Goal: Transaction & Acquisition: Purchase product/service

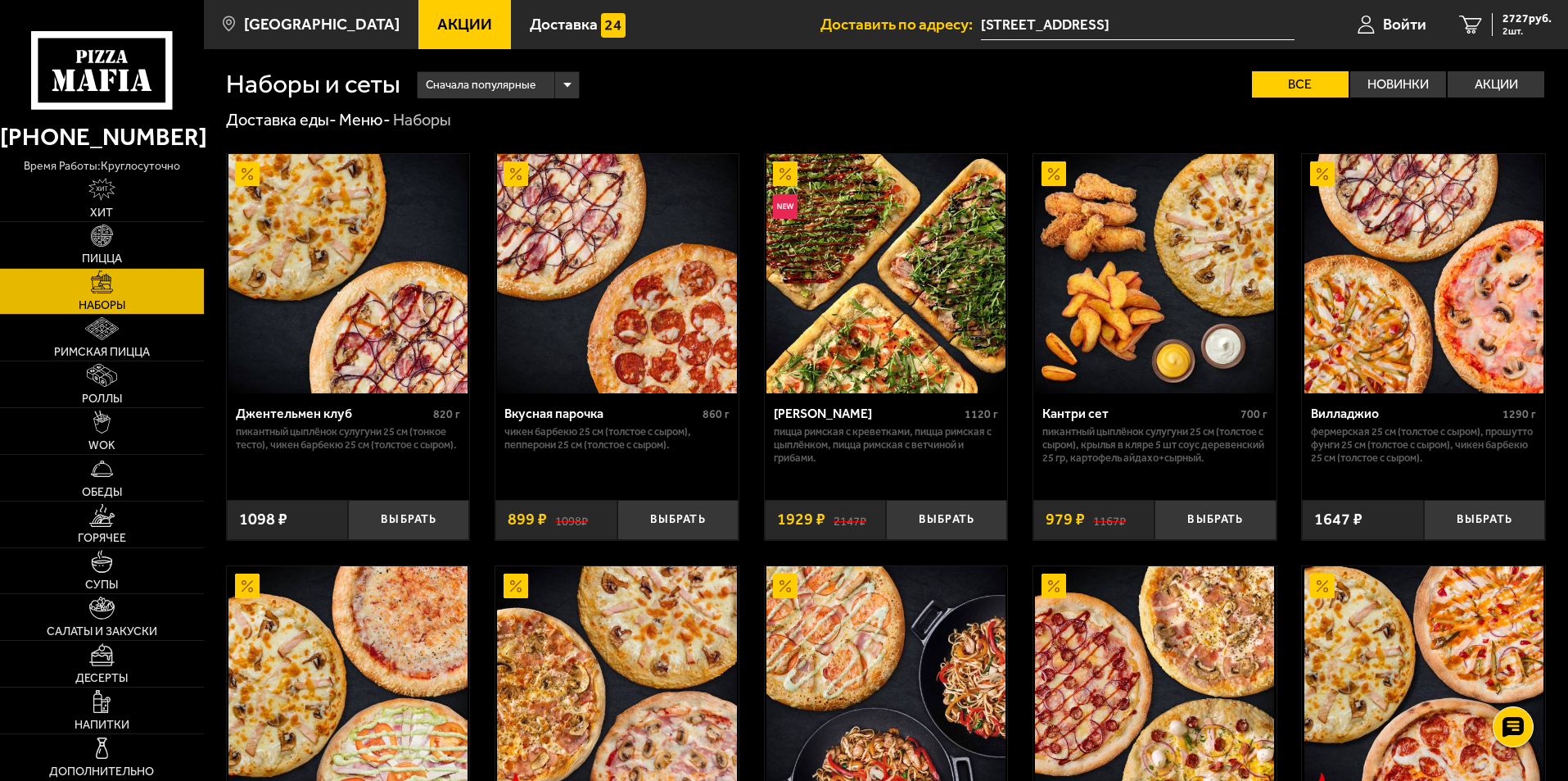
scroll to position [737, 0]
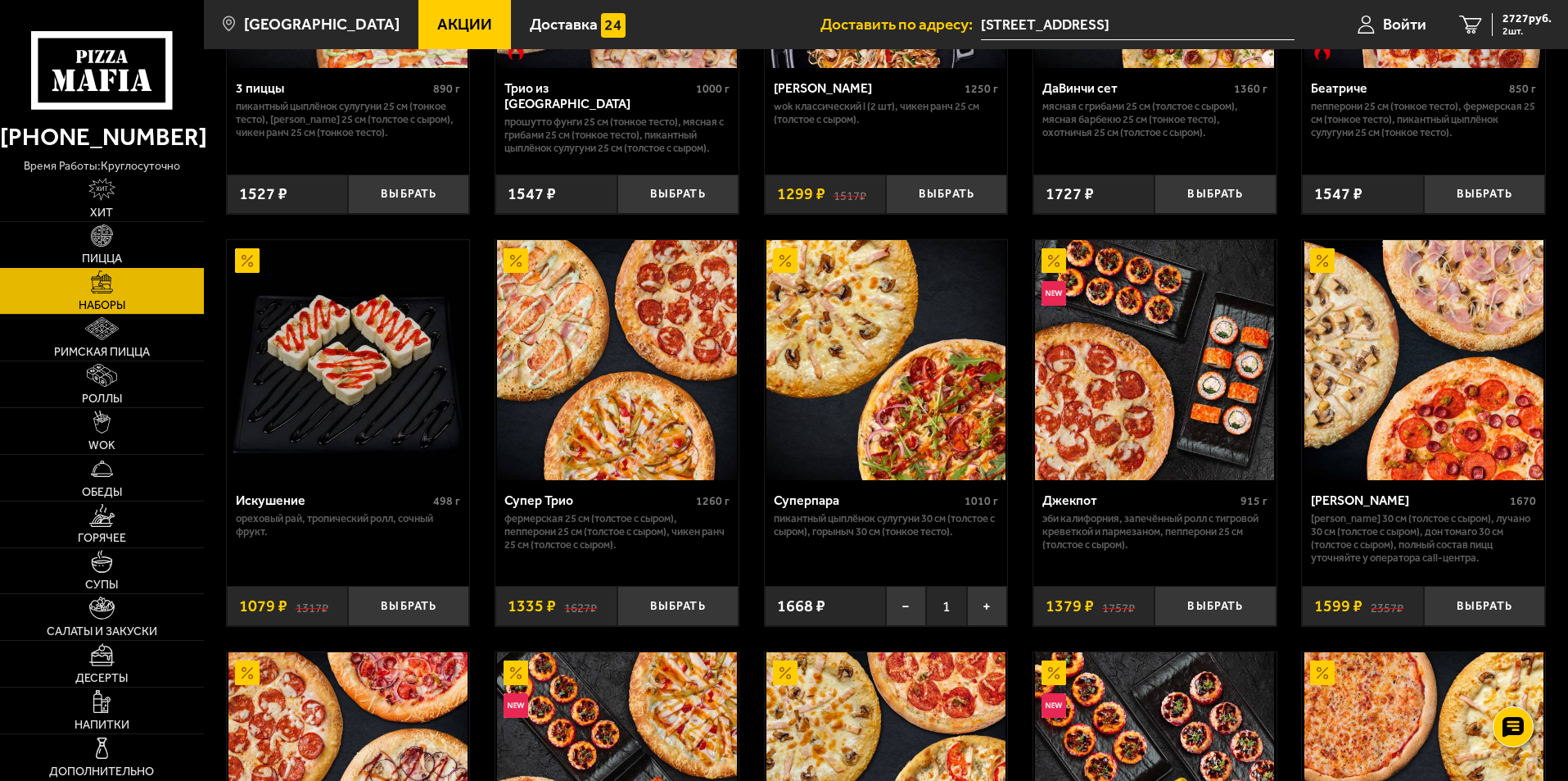
click at [113, 248] on link "Пицца" at bounding box center [101, 245] width 204 height 45
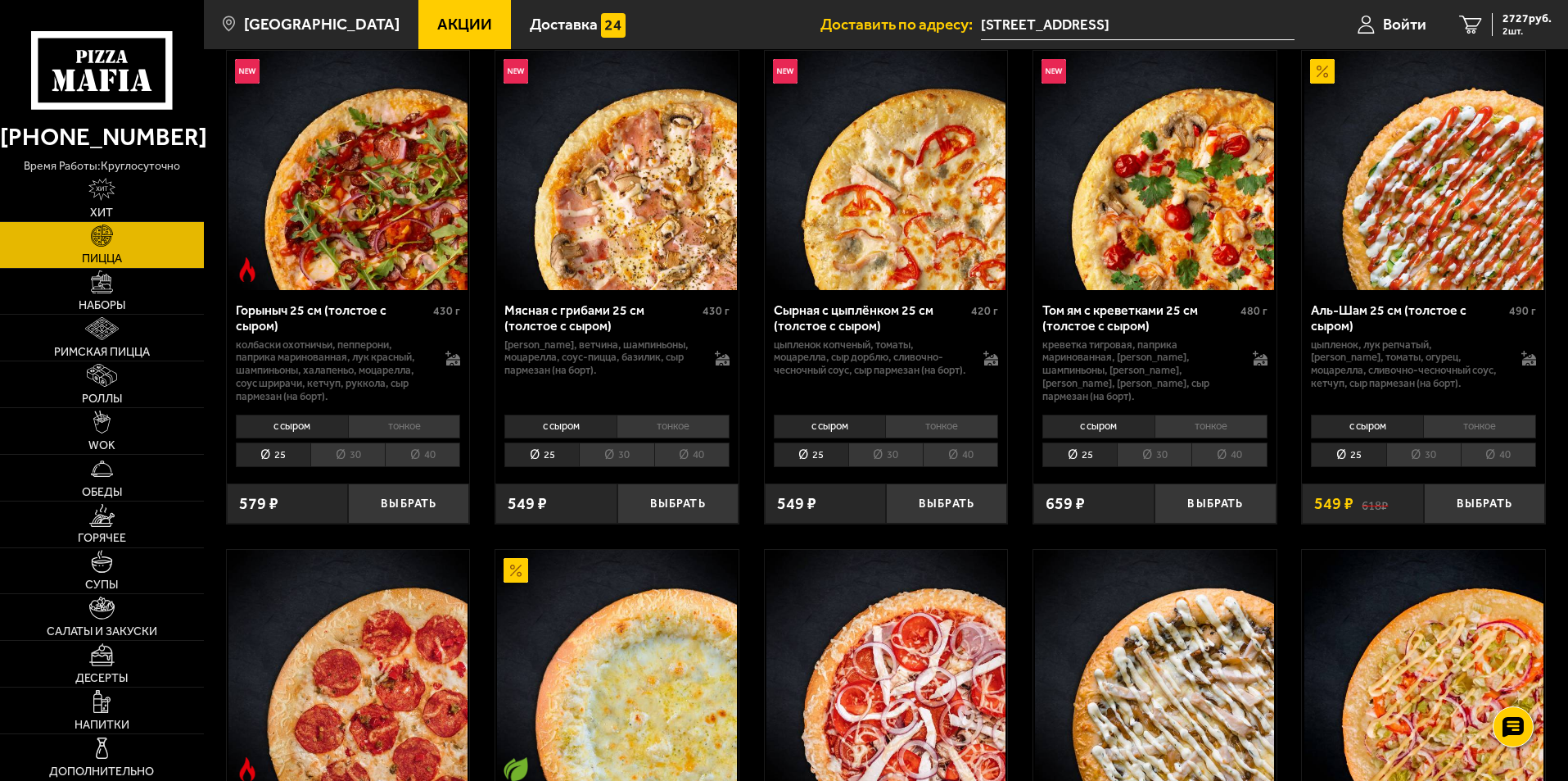
scroll to position [655, 0]
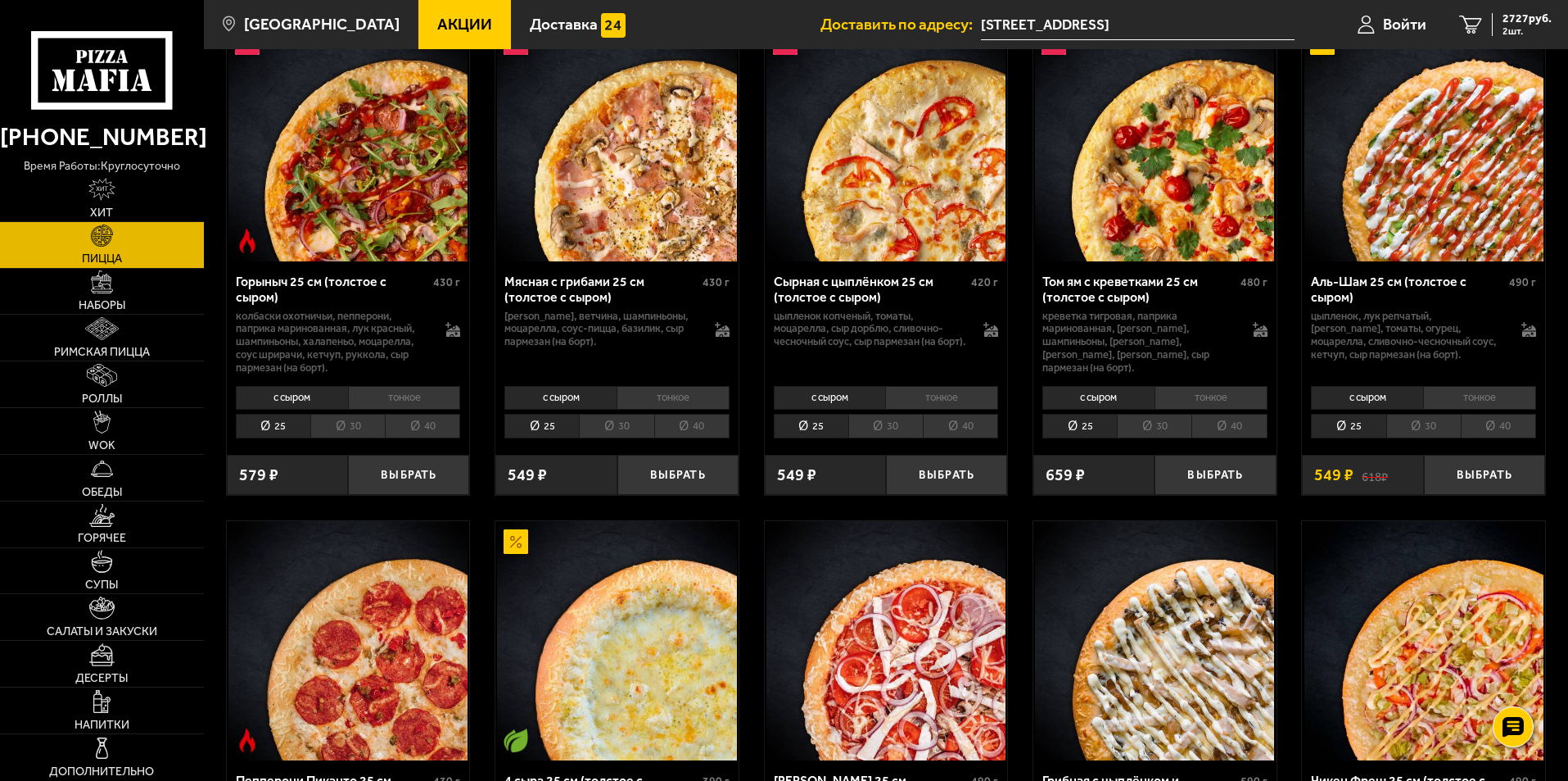
click at [1151, 143] on img at bounding box center [1155, 142] width 239 height 240
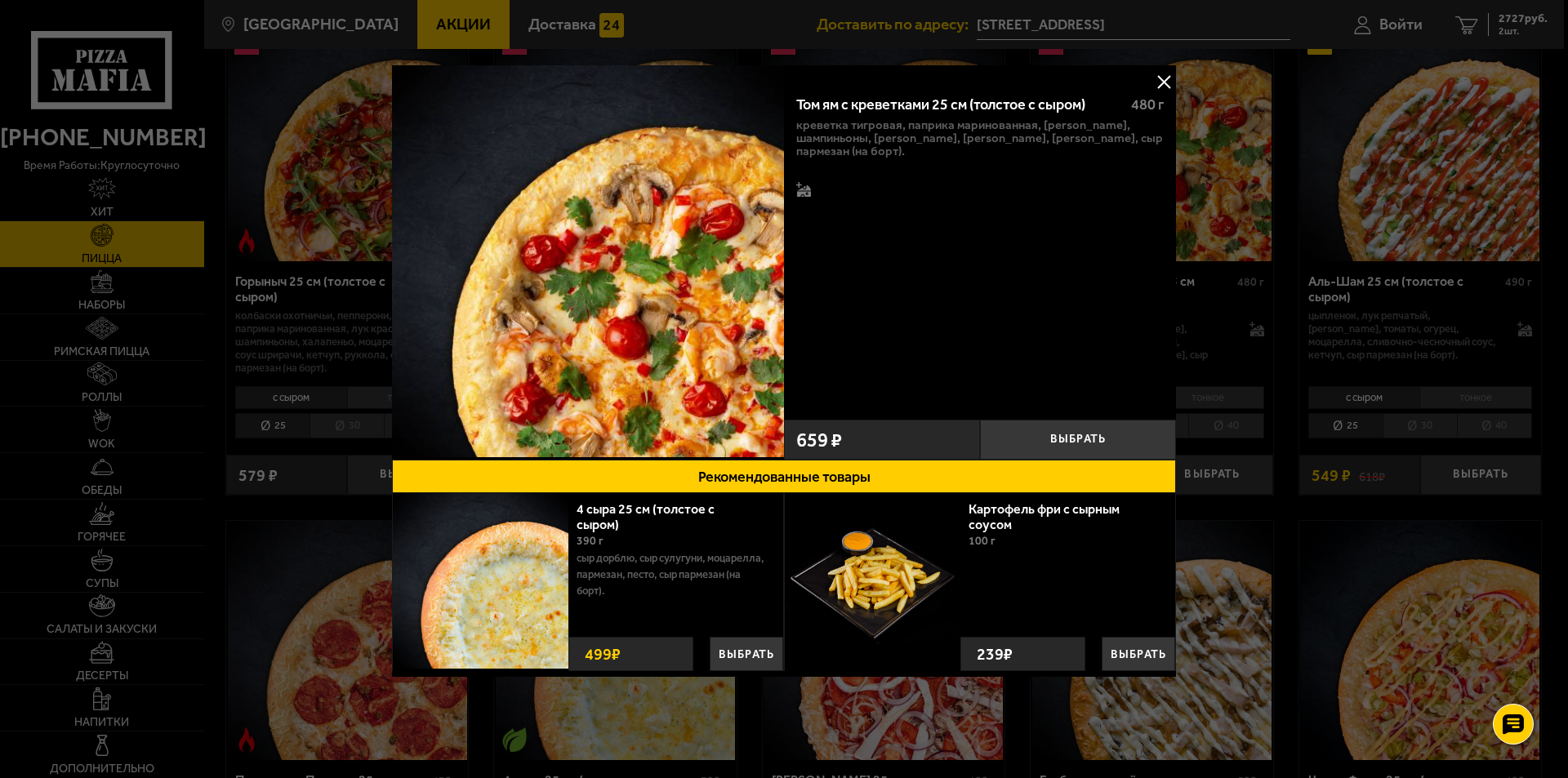
click at [1164, 79] on button at bounding box center [1164, 82] width 24 height 24
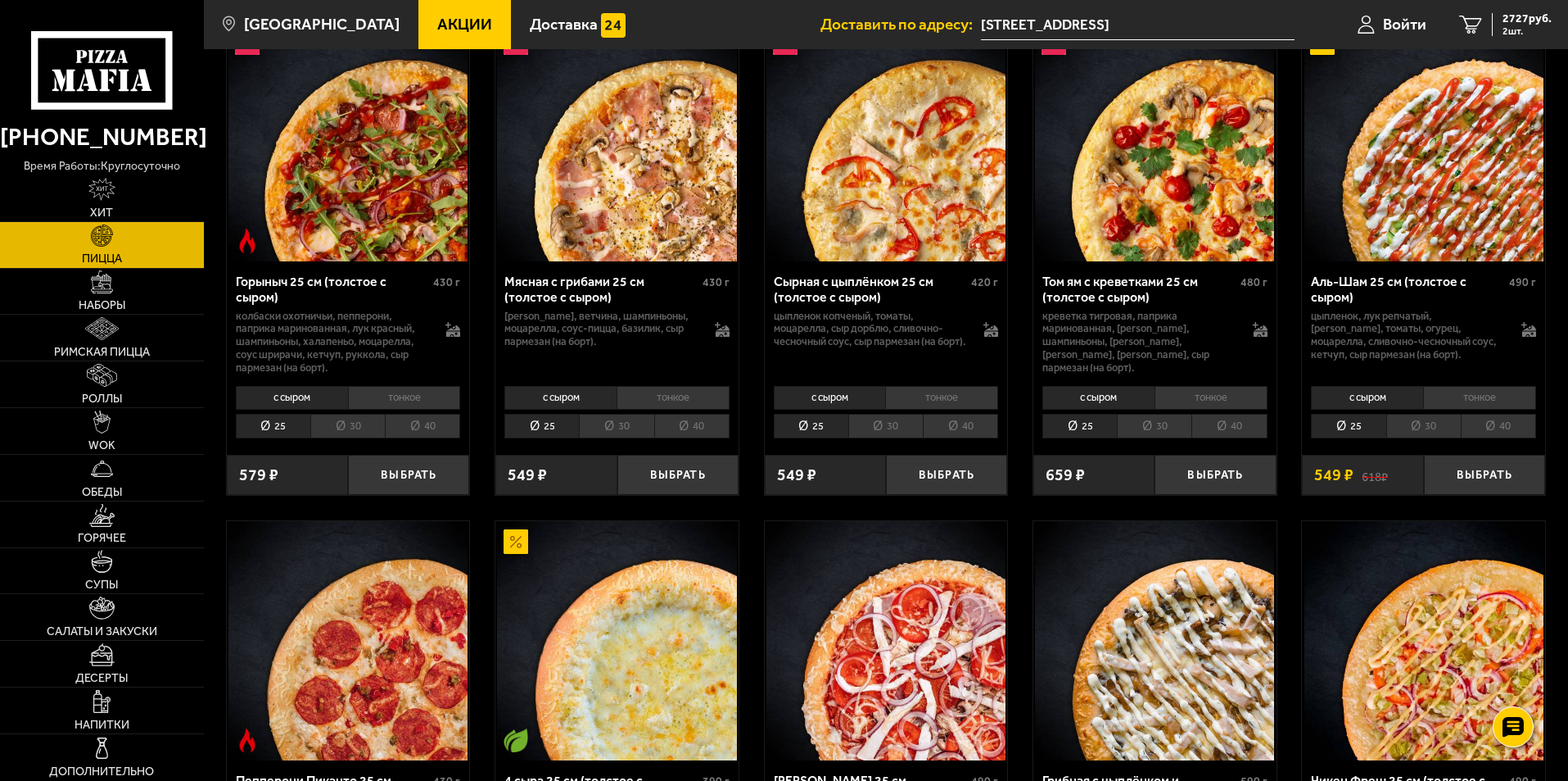
click at [869, 197] on img at bounding box center [886, 142] width 239 height 240
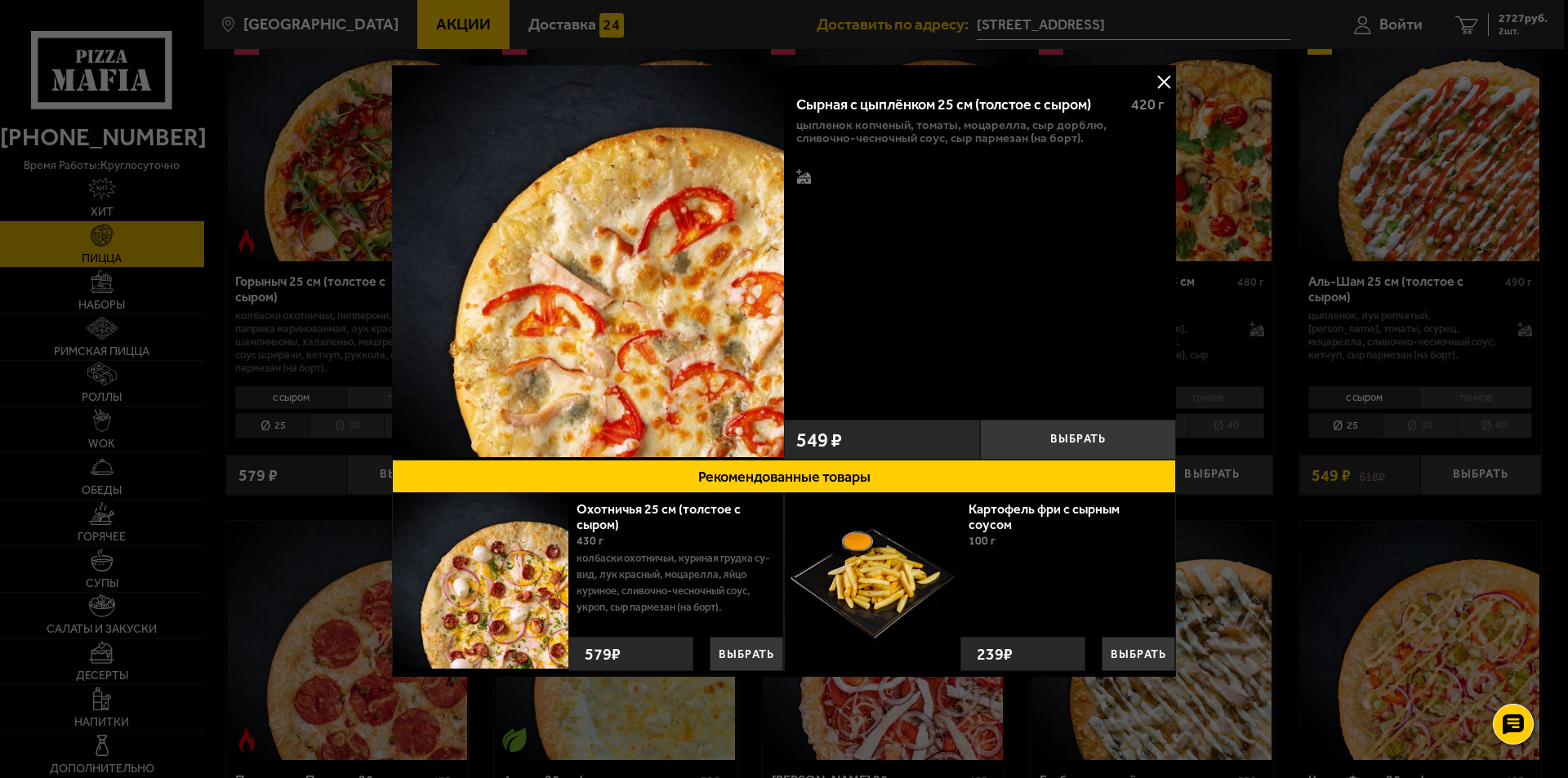
click at [1169, 78] on button at bounding box center [1164, 82] width 24 height 24
